Goal: Task Accomplishment & Management: Complete application form

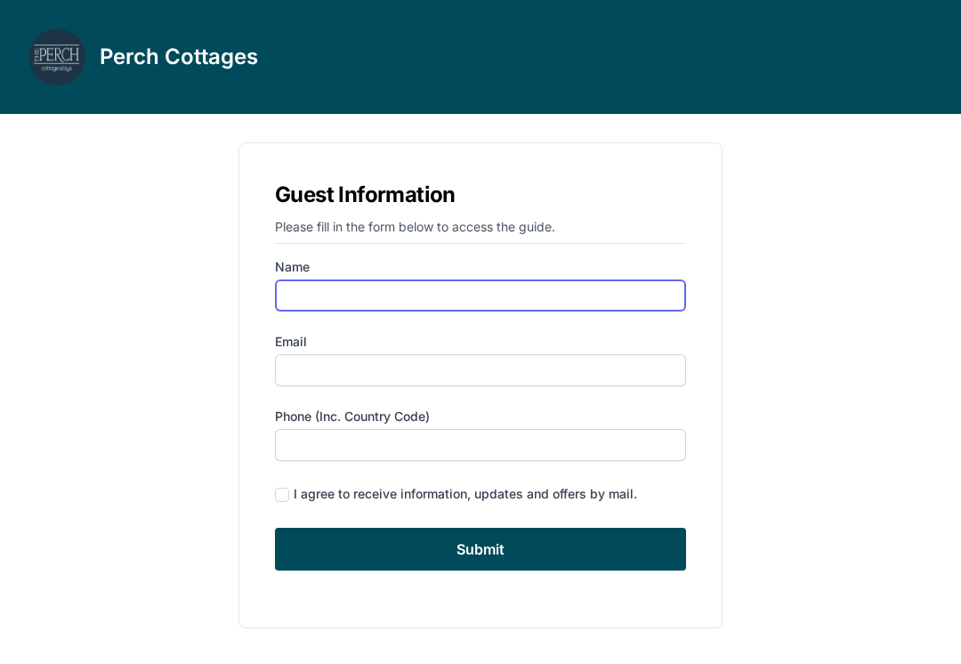
click at [343, 285] on input "Name" at bounding box center [480, 295] width 411 height 32
type input "[PERSON_NAME]"
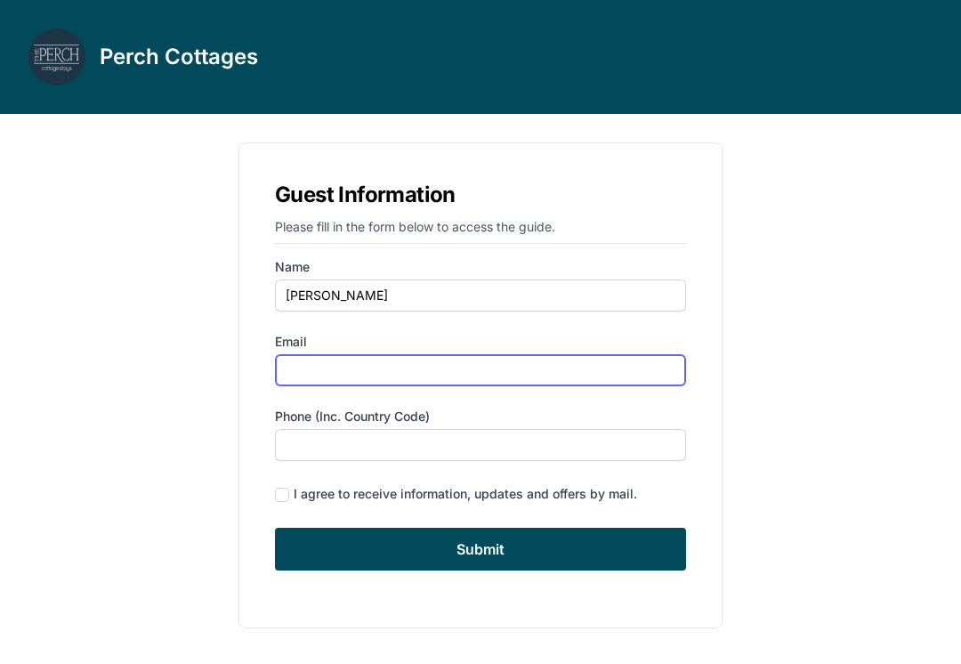
click at [311, 367] on input "Email" at bounding box center [480, 370] width 411 height 32
type input "[EMAIL_ADDRESS][DOMAIN_NAME]"
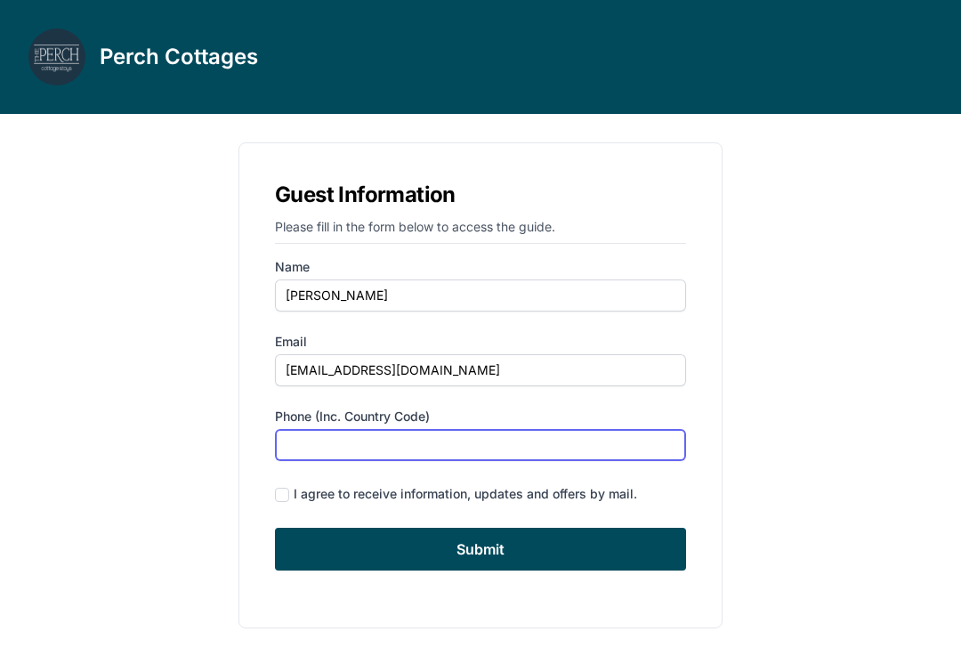
click at [305, 439] on input "Phone (inc. country code)" at bounding box center [480, 445] width 411 height 32
type input "[PHONE_NUMBER]"
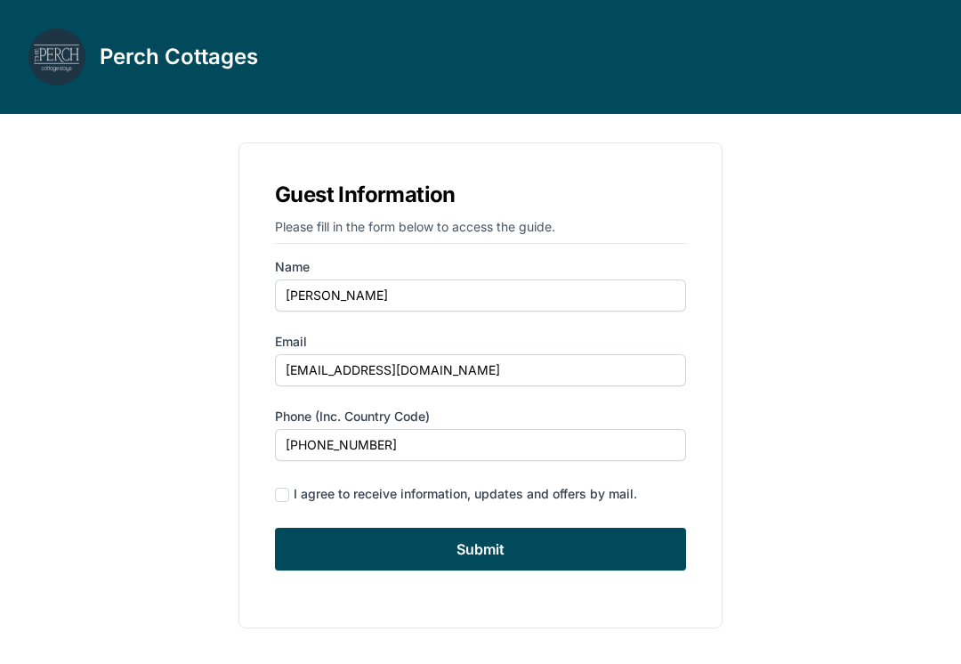
click at [493, 552] on input "Submit" at bounding box center [480, 549] width 411 height 43
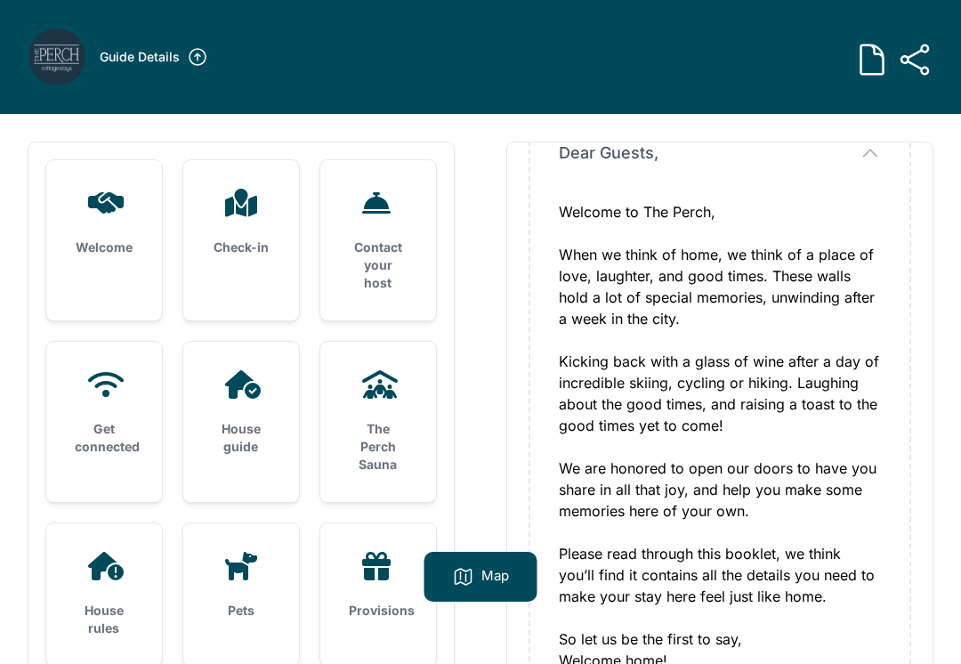
scroll to position [148, 0]
click at [117, 212] on icon at bounding box center [104, 203] width 43 height 28
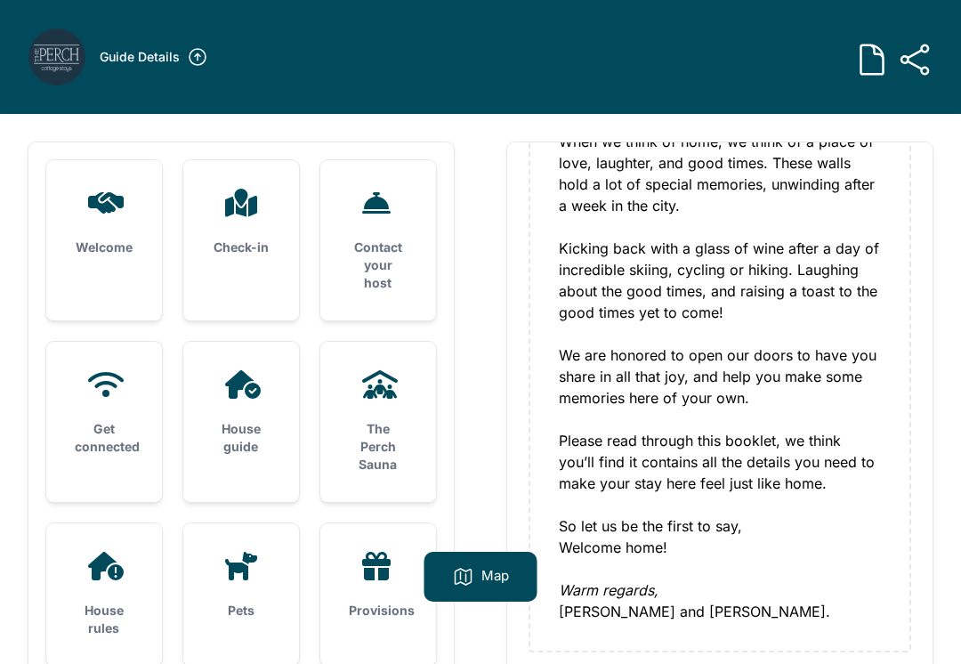
scroll to position [260, 0]
click at [113, 253] on h3 "Welcome" at bounding box center [104, 247] width 59 height 18
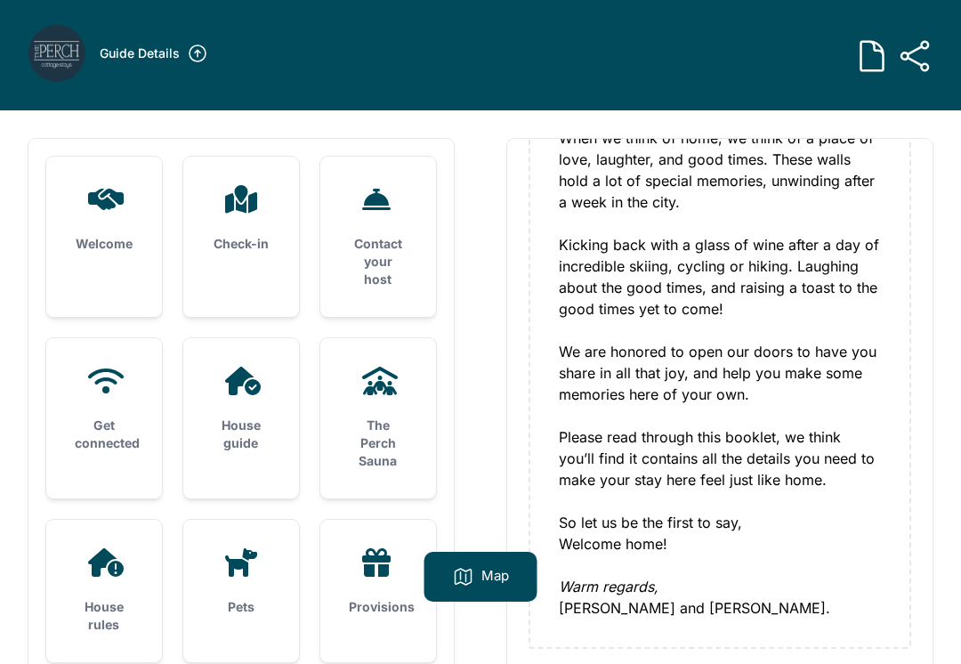
scroll to position [12, 0]
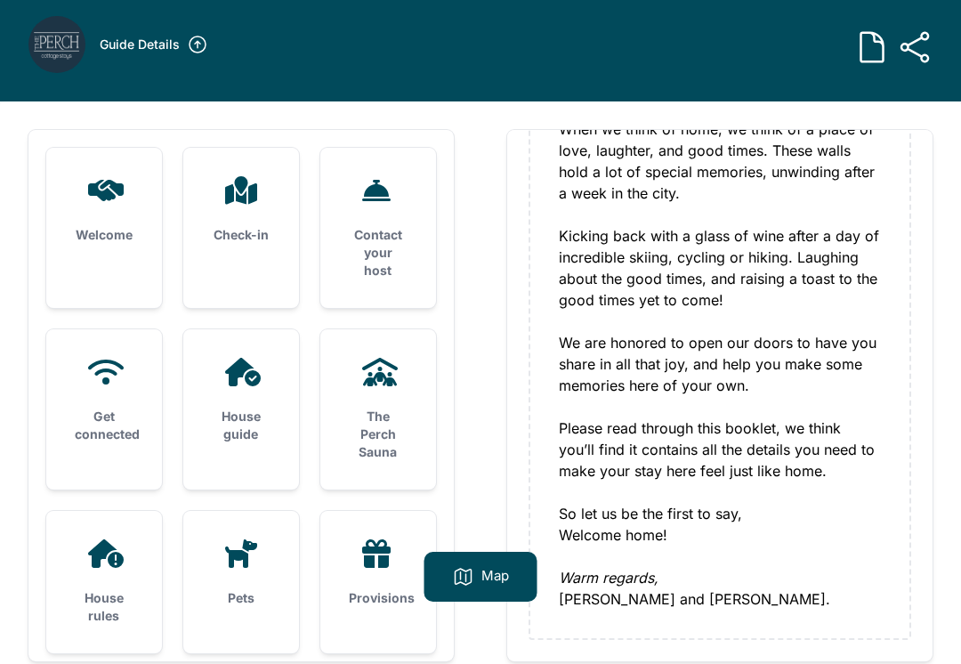
click at [245, 224] on div "Check-in" at bounding box center [241, 210] width 116 height 125
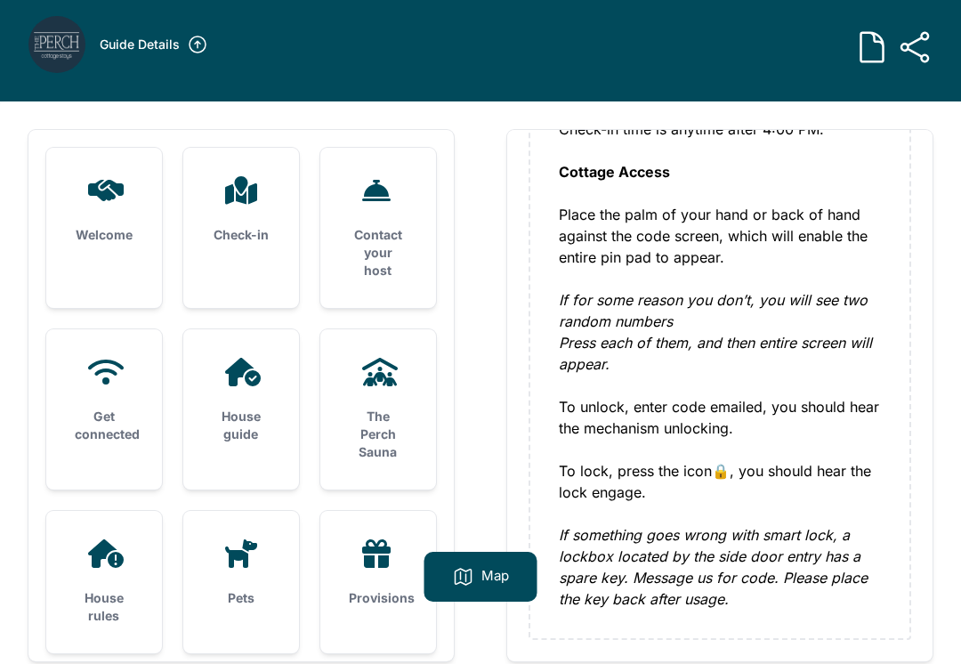
scroll to position [324, 0]
click at [110, 554] on div "House rules" at bounding box center [104, 582] width 116 height 142
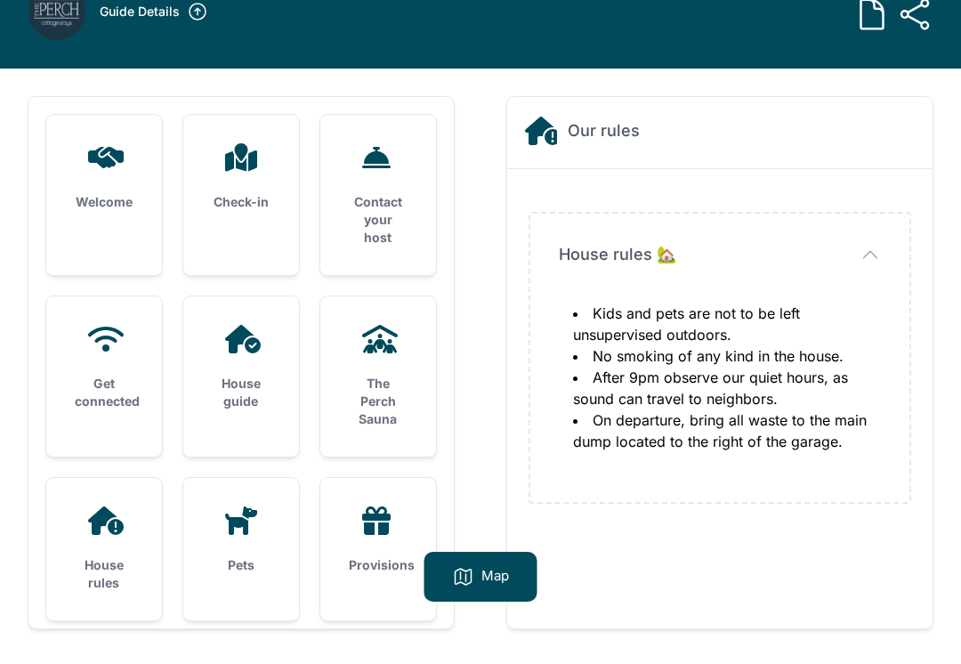
scroll to position [47, 0]
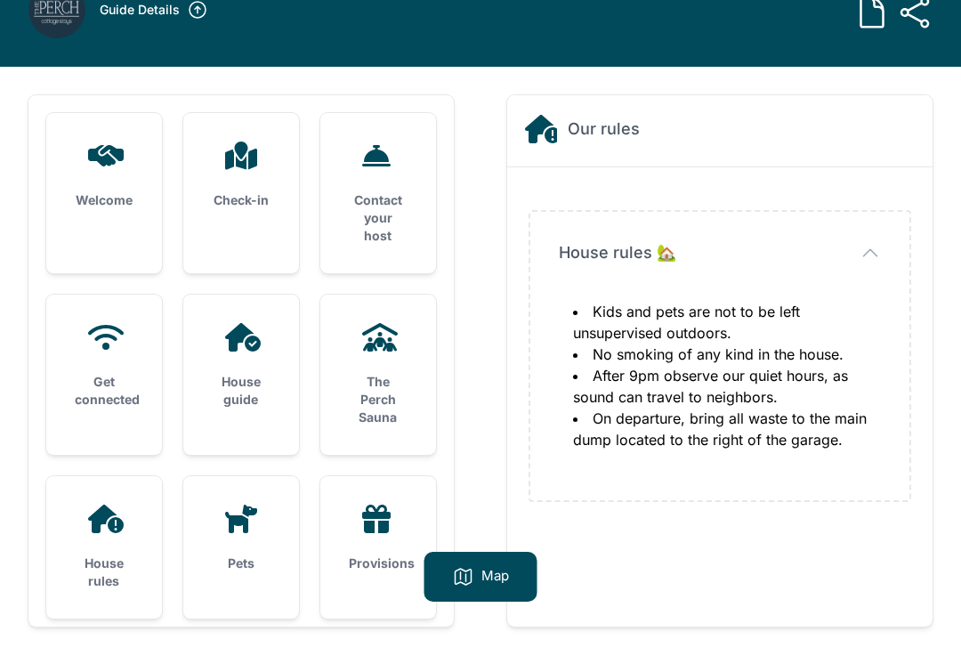
click at [494, 587] on p "Map" at bounding box center [495, 576] width 28 height 21
